Goal: Task Accomplishment & Management: Manage account settings

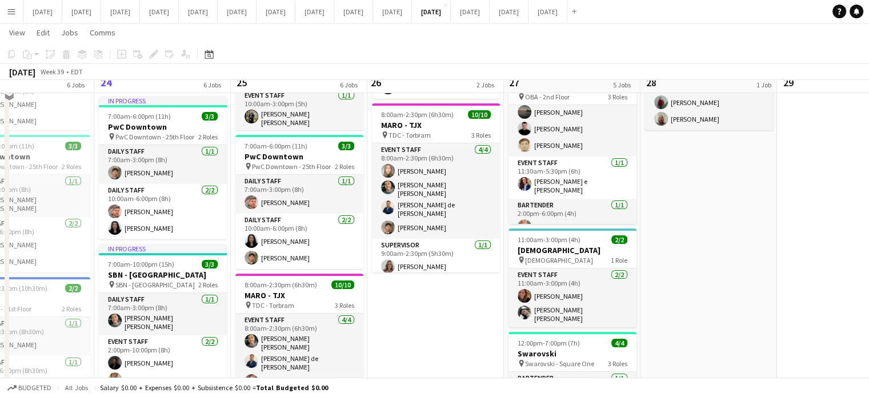
scroll to position [114, 0]
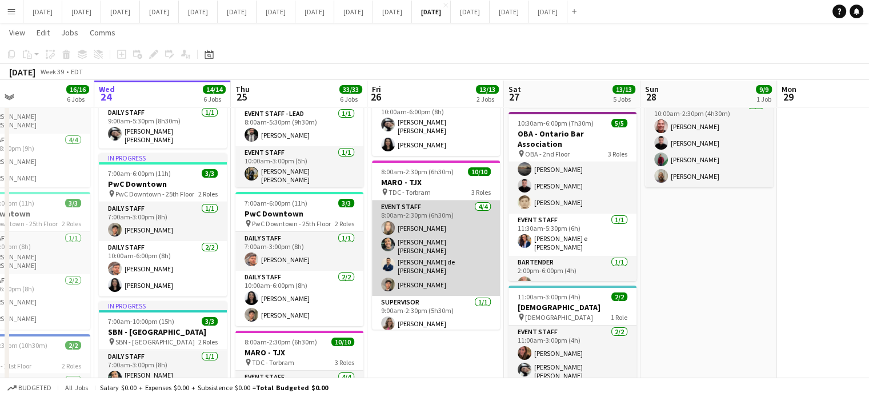
click at [446, 217] on app-card-role "Event Staff [DATE] 8:00am-2:30pm (6h30m) [PERSON_NAME] [PERSON_NAME] [PERSON_NA…" at bounding box center [436, 247] width 128 height 95
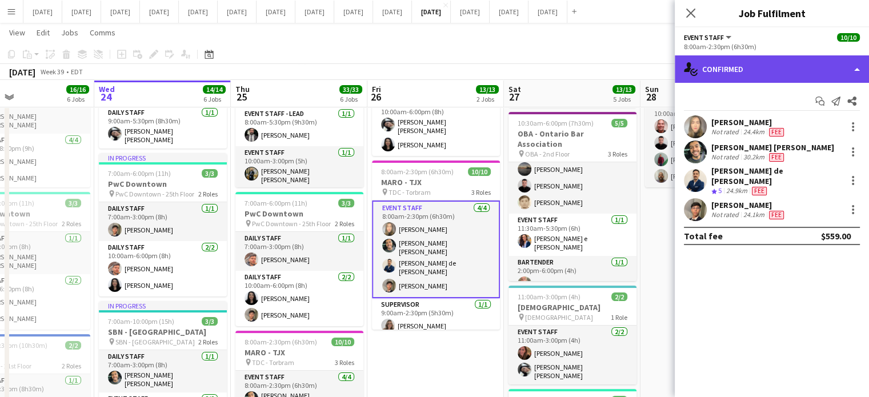
click at [749, 72] on div "single-neutral-actions-check-2 Confirmed" at bounding box center [772, 68] width 194 height 27
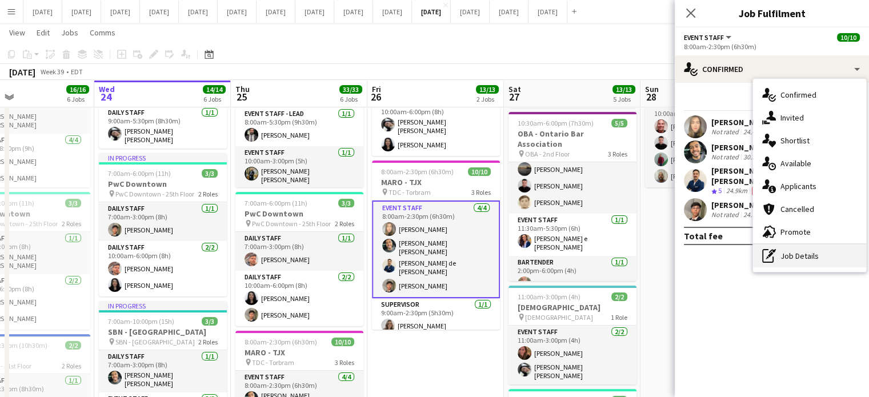
click at [812, 258] on div "pen-write Job Details" at bounding box center [809, 255] width 113 height 23
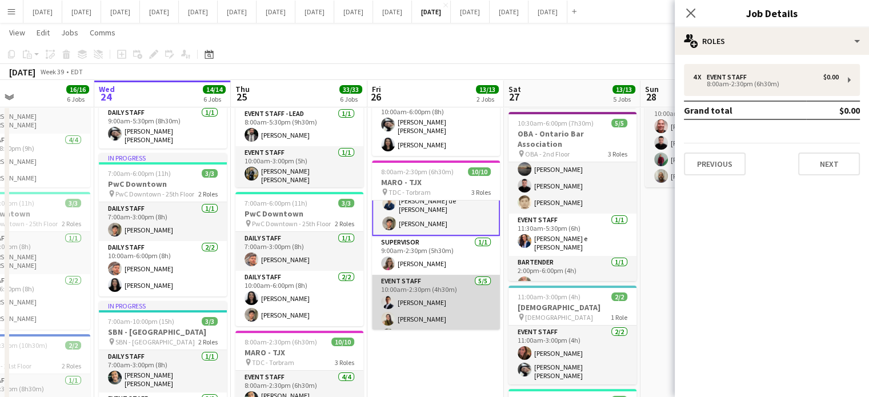
scroll to position [105, 0]
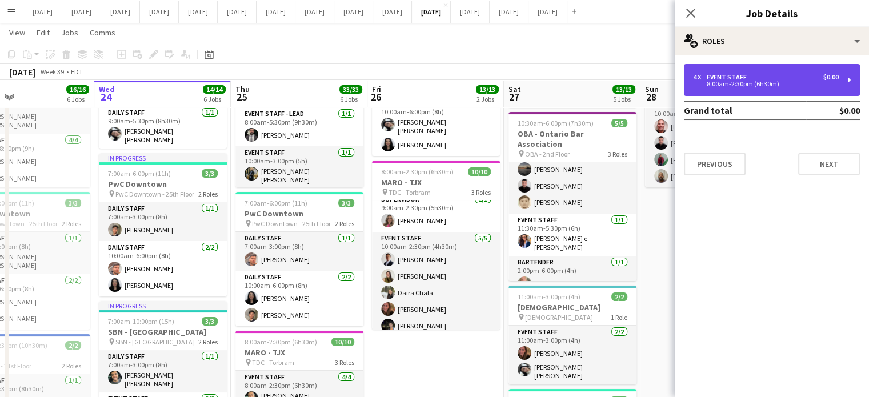
click at [732, 88] on div "4 x Event Staff $0.00 8:00am-2:30pm (6h30m)" at bounding box center [772, 80] width 176 height 32
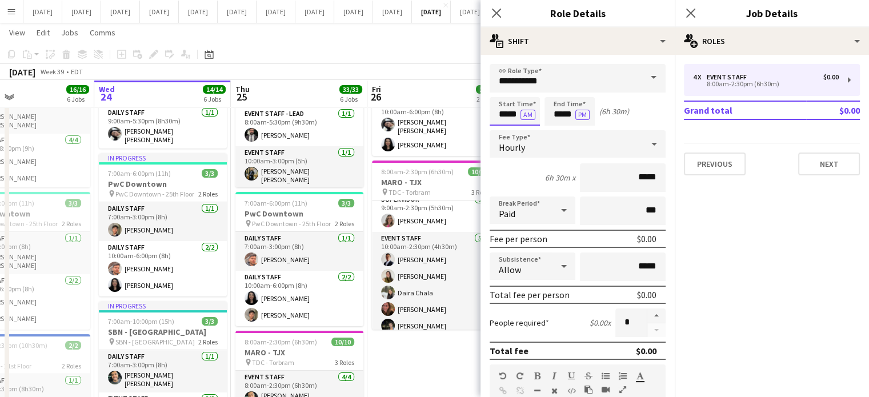
click at [512, 107] on input "*****" at bounding box center [515, 111] width 50 height 29
type input "*****"
click at [508, 89] on div at bounding box center [503, 91] width 23 height 11
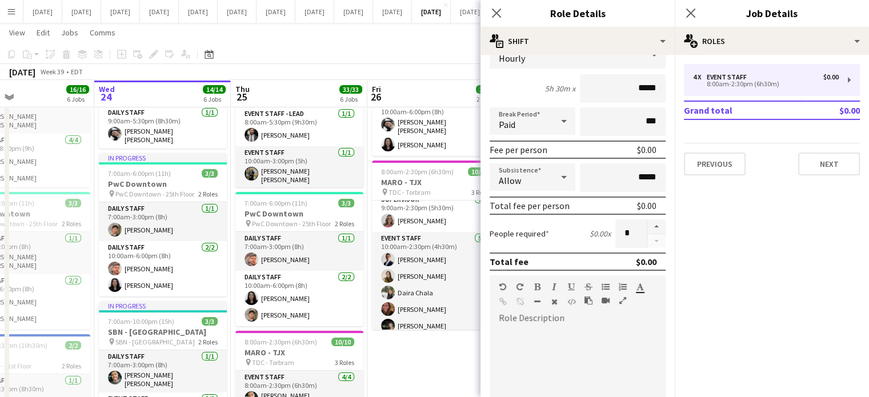
scroll to position [171, 0]
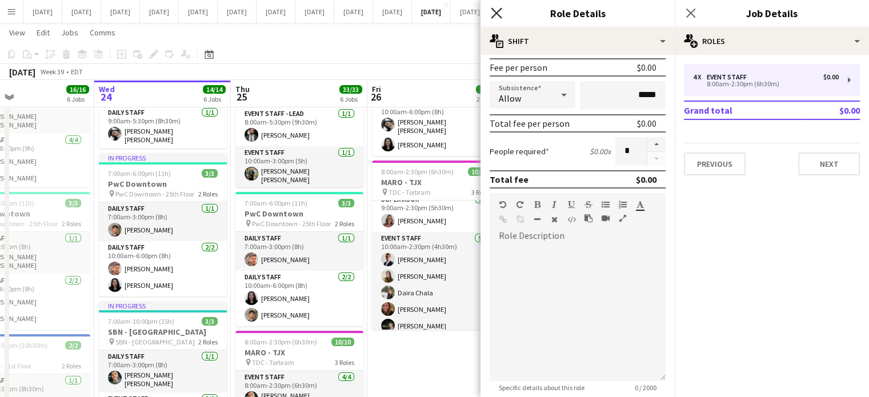
click at [498, 18] on icon "Close pop-in" at bounding box center [496, 12] width 11 height 11
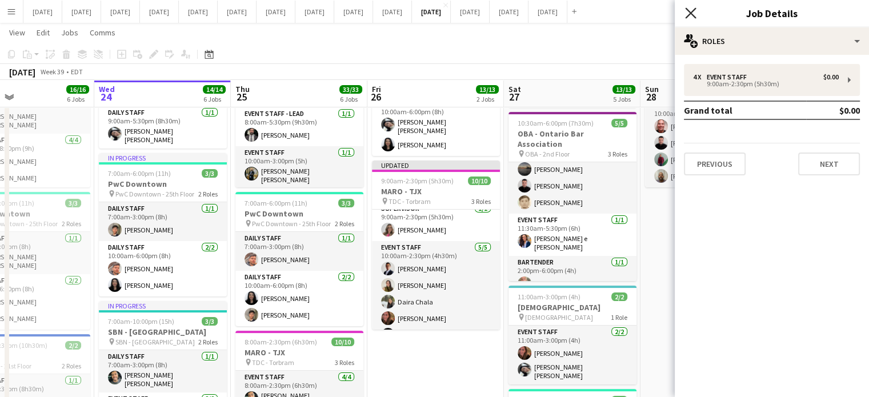
click at [695, 11] on icon "Close pop-in" at bounding box center [690, 12] width 11 height 11
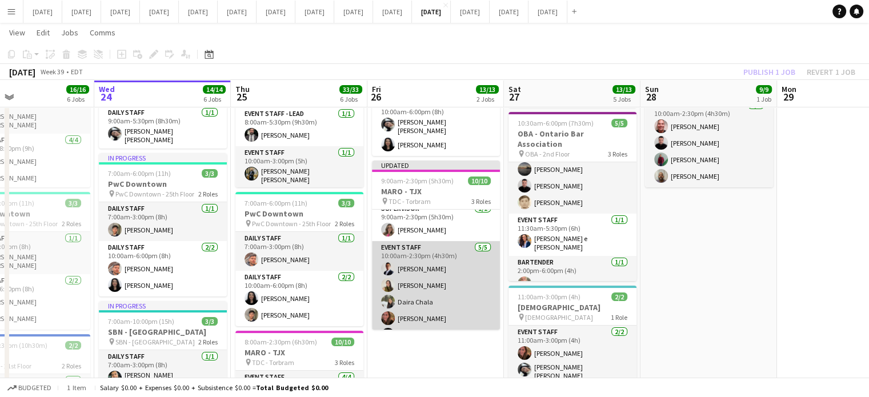
click at [457, 251] on app-card-role "Event Staff [DATE] 10:00am-2:30pm (4h30m) [PERSON_NAME] [PERSON_NAME] [PERSON_N…" at bounding box center [436, 293] width 128 height 105
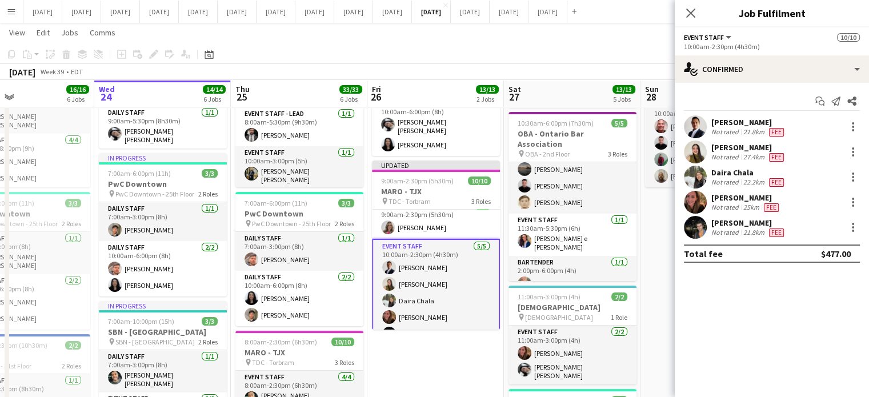
scroll to position [103, 0]
click at [854, 202] on div at bounding box center [853, 202] width 14 height 14
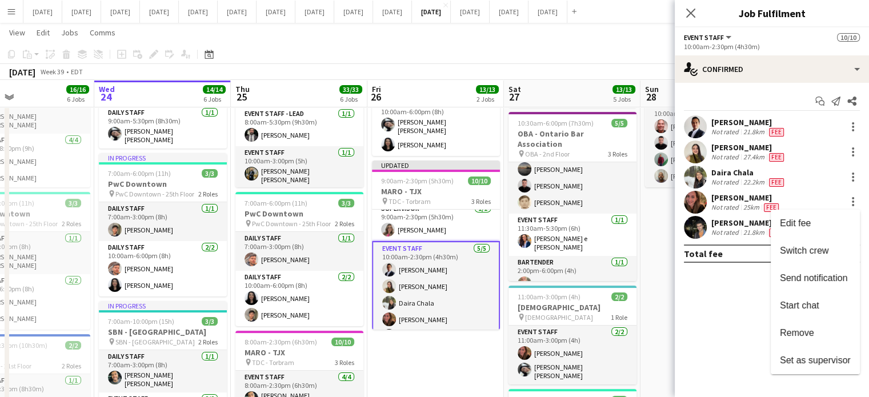
click at [821, 332] on span "Remove" at bounding box center [815, 333] width 71 height 10
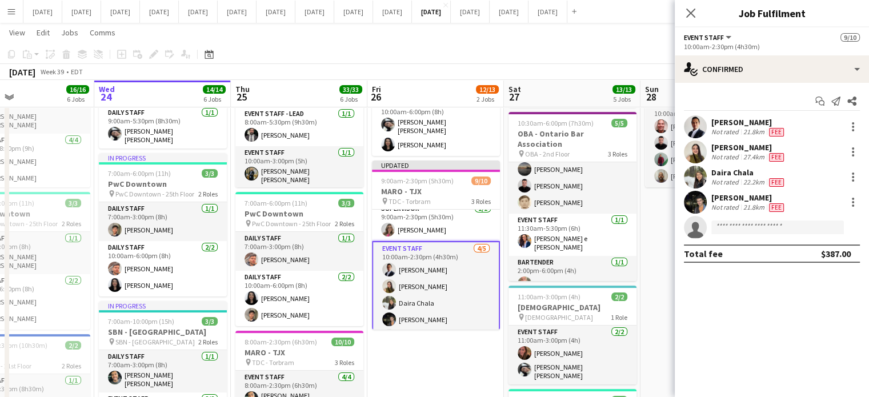
click at [754, 43] on div "10:00am-2:30pm (4h30m)" at bounding box center [772, 46] width 176 height 9
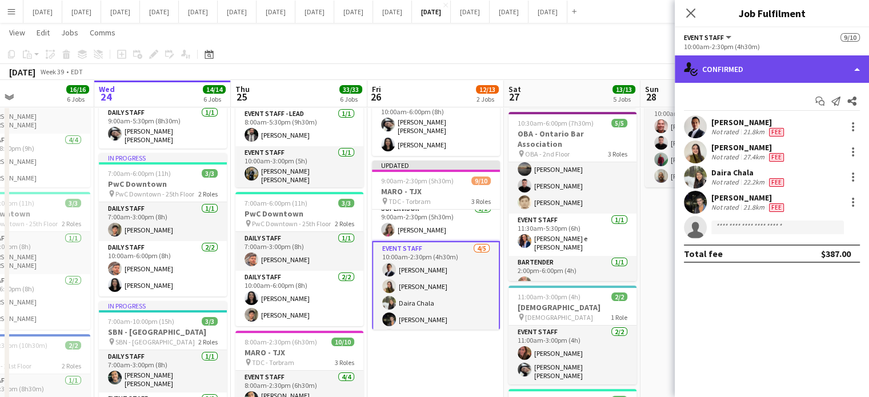
click at [756, 66] on div "single-neutral-actions-check-2 Confirmed" at bounding box center [772, 68] width 194 height 27
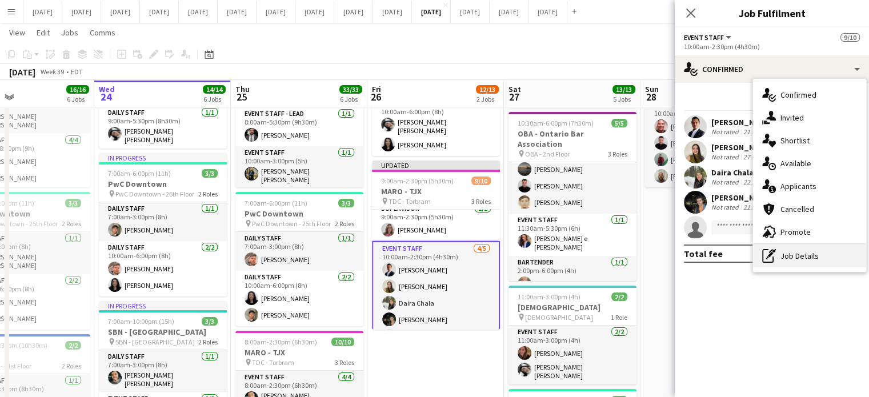
click at [805, 254] on div "pen-write Job Details" at bounding box center [809, 255] width 113 height 23
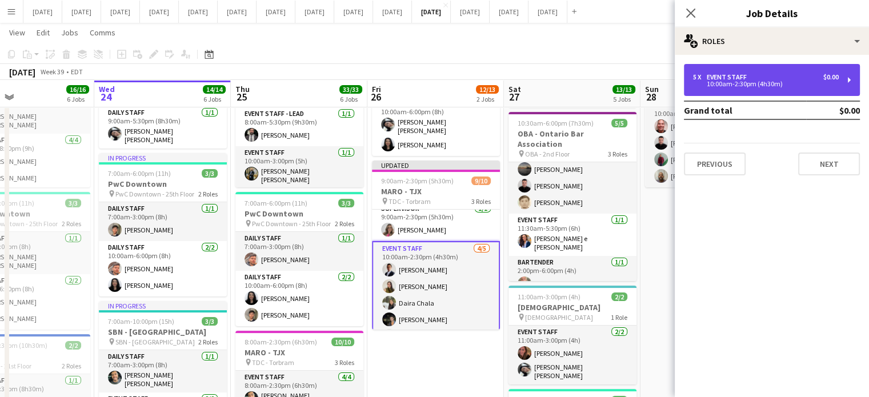
click at [734, 81] on div "10:00am-2:30pm (4h30m)" at bounding box center [766, 84] width 146 height 6
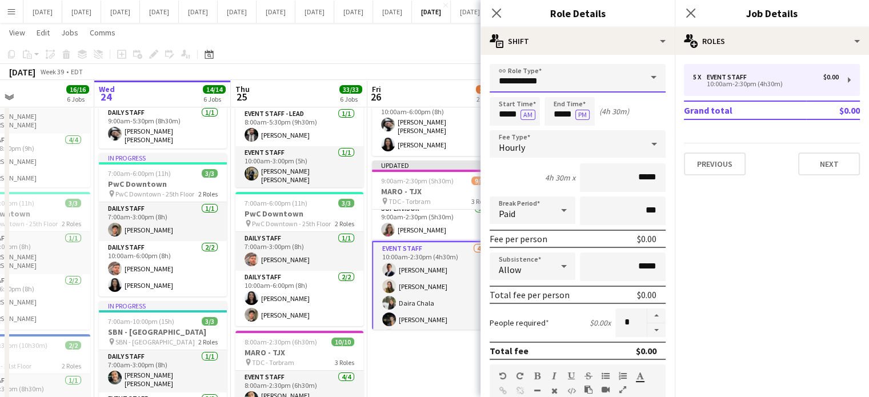
click at [561, 73] on input "**********" at bounding box center [578, 78] width 176 height 29
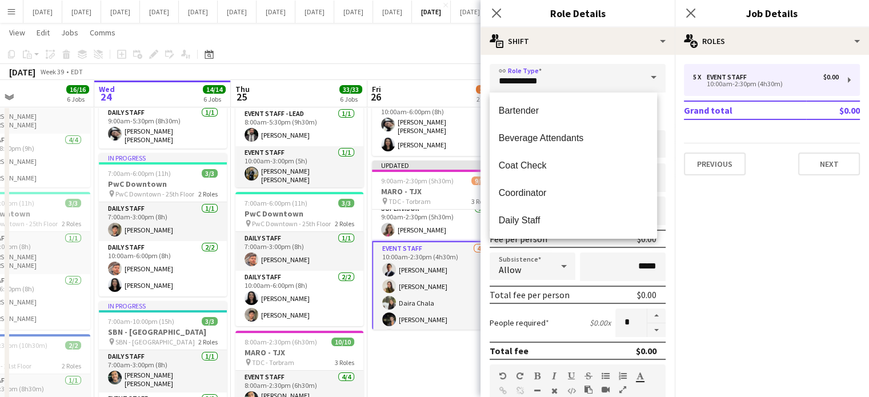
click at [800, 324] on mat-expansion-panel "pencil3 General details 5 x Event Staff $0.00 10:00am-2:30pm (4h30m) Grand tota…" at bounding box center [772, 226] width 194 height 342
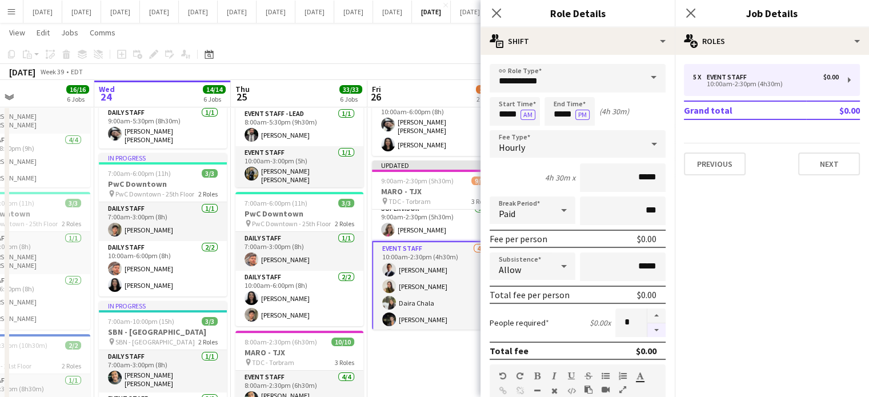
click at [647, 328] on button "button" at bounding box center [656, 330] width 18 height 14
type input "*"
click at [498, 15] on icon at bounding box center [496, 12] width 11 height 11
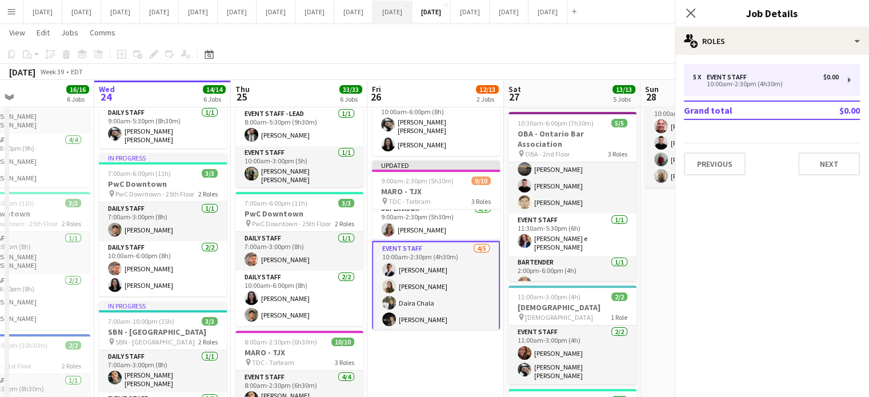
scroll to position [98, 0]
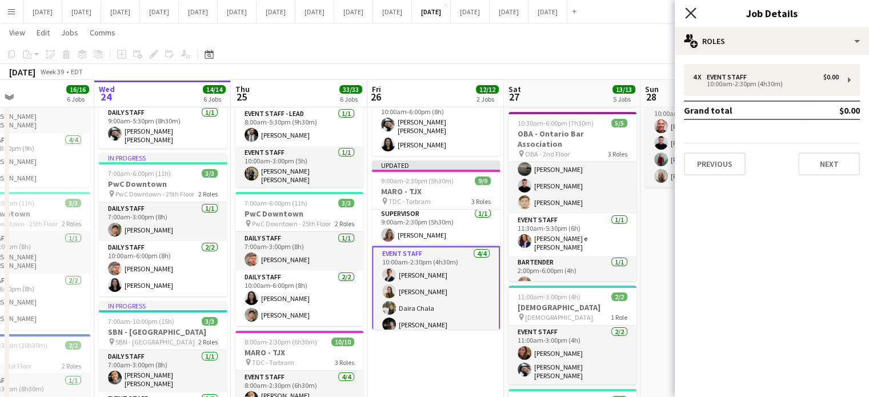
click at [691, 9] on icon "Close pop-in" at bounding box center [690, 12] width 11 height 11
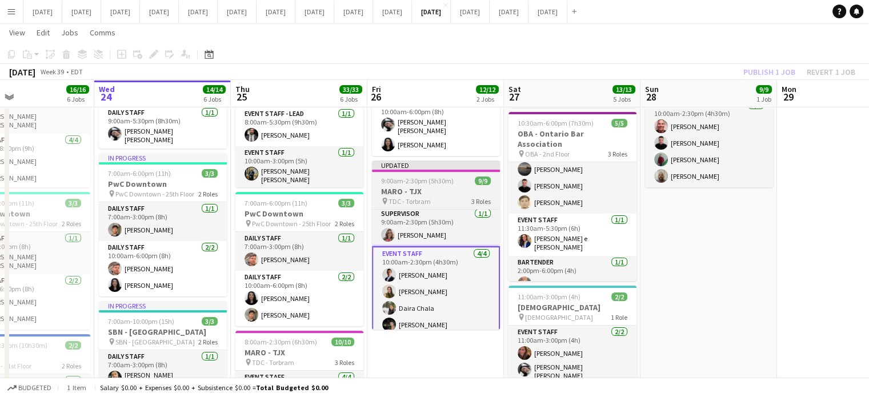
click at [441, 172] on app-job-card "Updated 9:00am-2:30pm (5h30m) 9/9 MARO - TJX pin TDC - Torbram 3 Roles Event St…" at bounding box center [436, 245] width 128 height 169
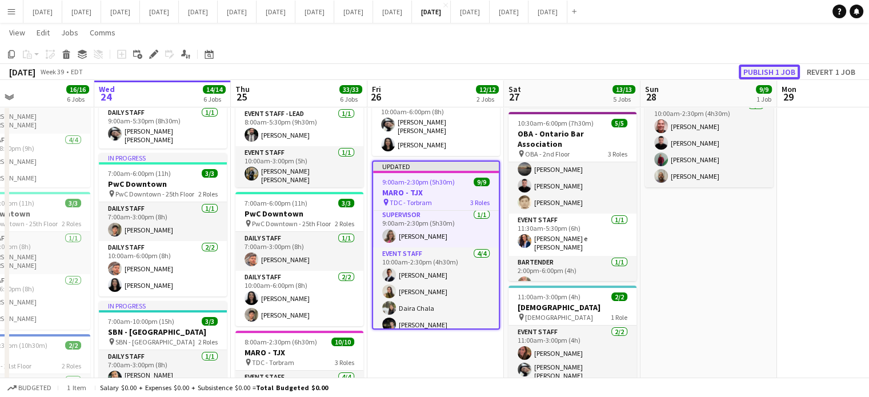
click at [781, 70] on button "Publish 1 job" at bounding box center [769, 72] width 61 height 15
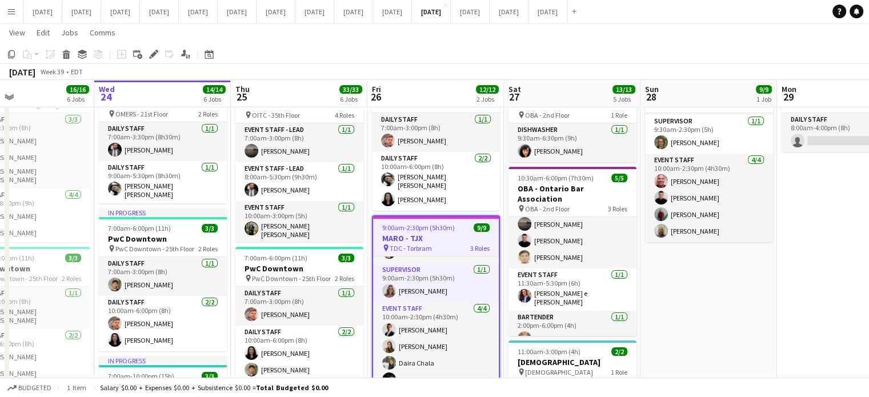
scroll to position [57, 0]
